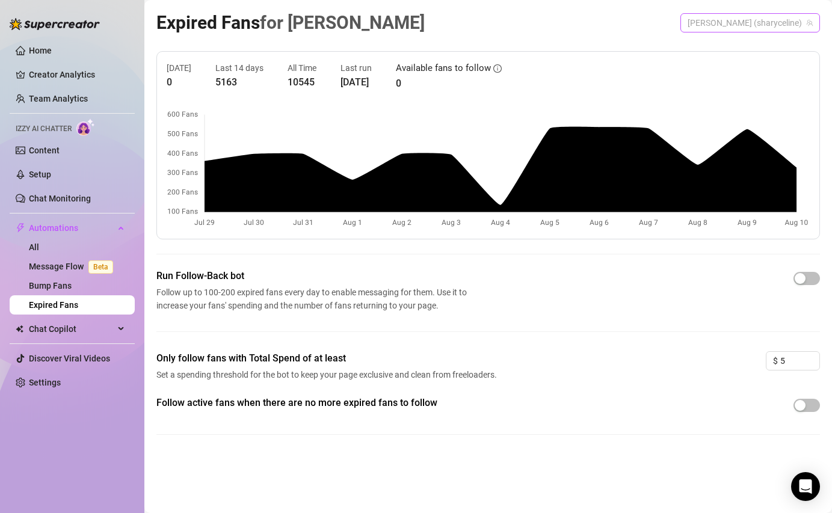
click at [761, 25] on span "[PERSON_NAME] (sharyceline)" at bounding box center [750, 23] width 125 height 18
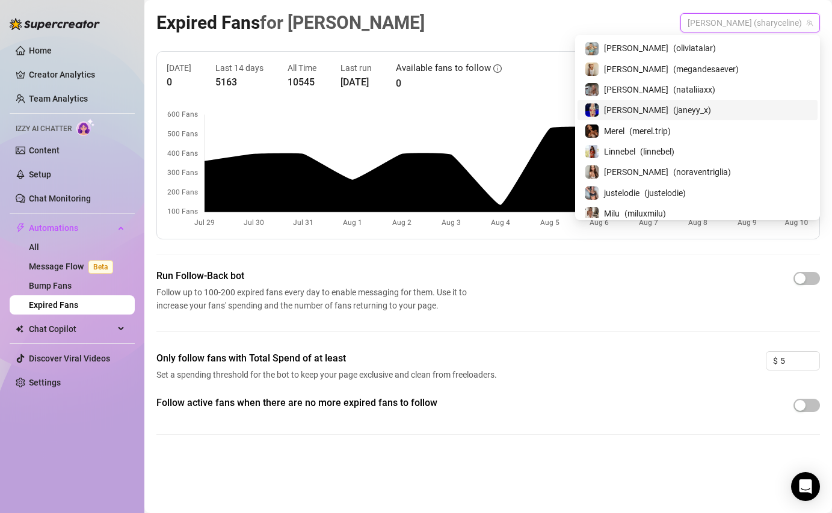
scroll to position [23, 0]
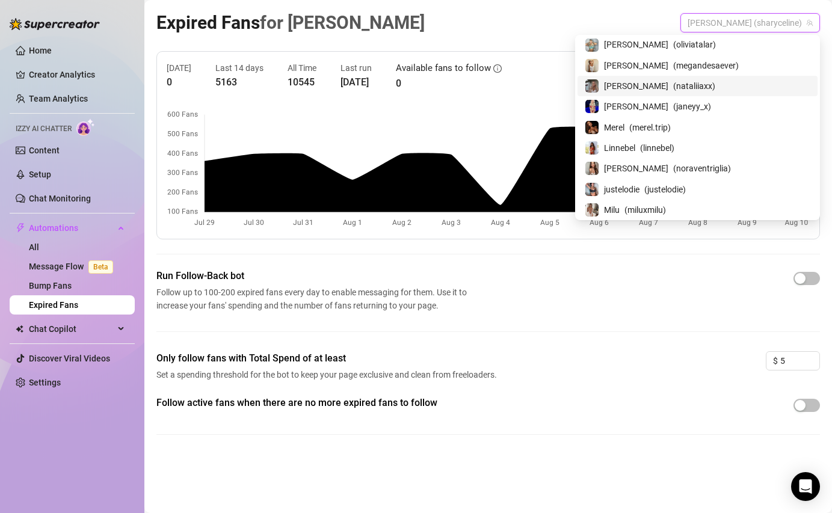
click at [668, 89] on span "Natalia" at bounding box center [636, 85] width 64 height 13
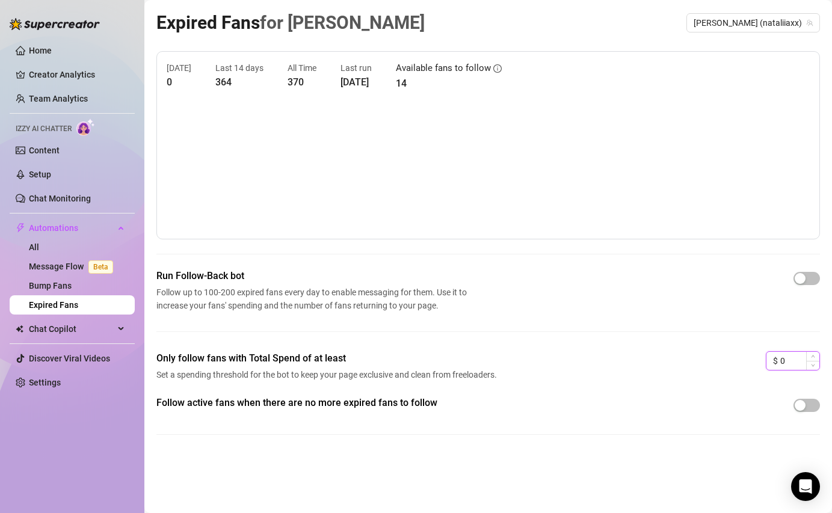
click at [791, 365] on input "0" at bounding box center [799, 361] width 39 height 18
click at [815, 353] on span "Increase Value" at bounding box center [812, 357] width 13 height 11
click at [814, 353] on span "Increase Value" at bounding box center [812, 357] width 13 height 11
type input "3"
click at [814, 353] on span "Increase Value" at bounding box center [812, 357] width 13 height 11
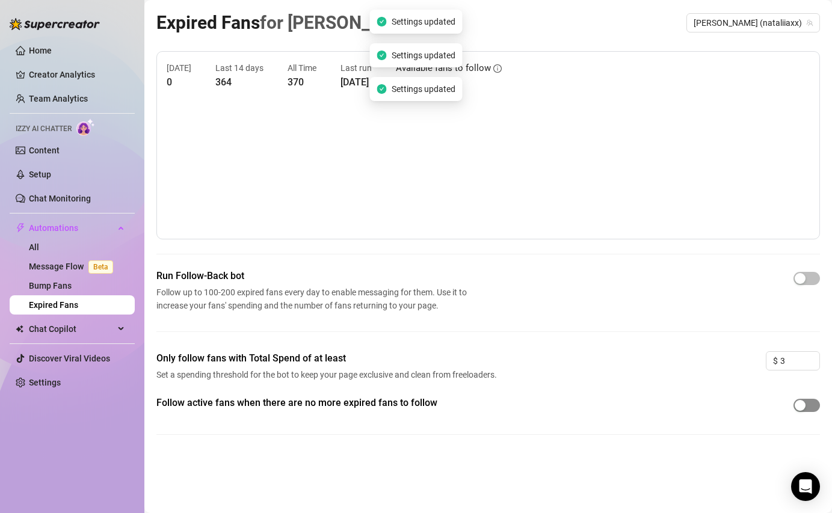
click at [806, 408] on span "button" at bounding box center [807, 405] width 26 height 13
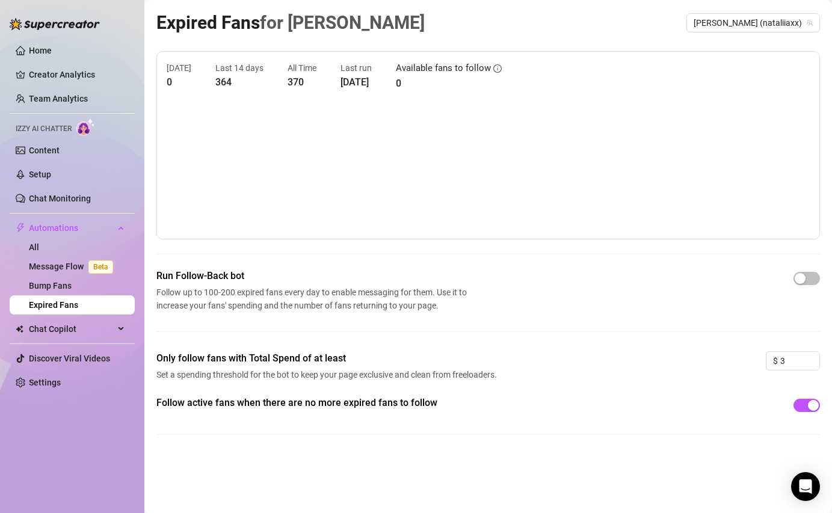
click at [806, 286] on div at bounding box center [807, 278] width 26 height 19
click at [806, 285] on span "button" at bounding box center [807, 278] width 26 height 13
click at [813, 277] on div "button" at bounding box center [813, 278] width 11 height 11
click at [29, 49] on link "Home" at bounding box center [40, 51] width 23 height 10
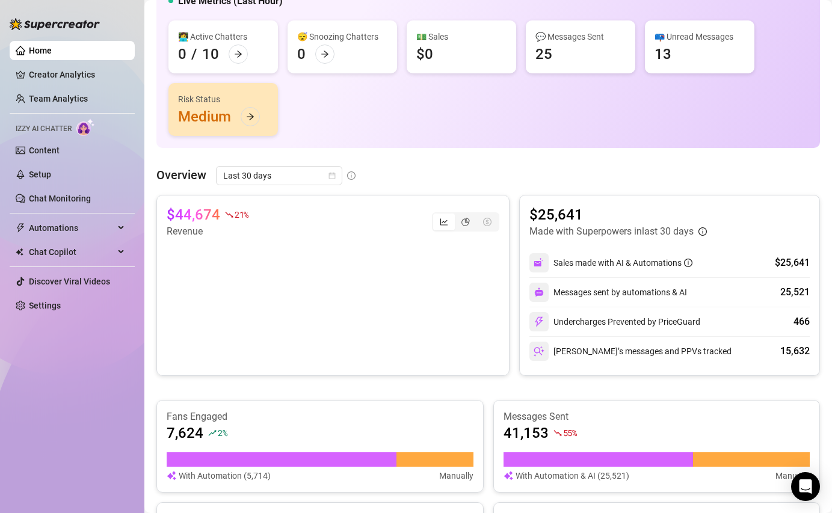
scroll to position [107, 0]
